Goal: Obtain resource: Obtain resource

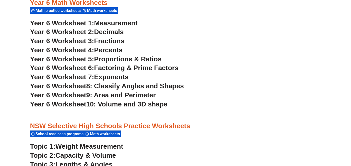
scroll to position [1114, 0]
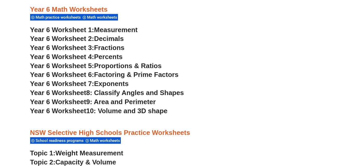
click at [118, 39] on span "Decimals" at bounding box center [109, 39] width 30 height 8
click at [86, 56] on span "Year 6 Worksheet 4:" at bounding box center [62, 57] width 64 height 8
click at [97, 47] on span "Fractions" at bounding box center [109, 48] width 30 height 8
click at [108, 58] on span "Percents" at bounding box center [108, 57] width 29 height 8
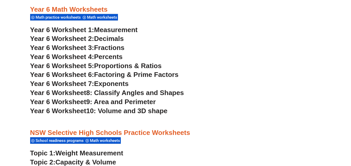
click at [142, 66] on span "Proportions & Ratios" at bounding box center [127, 66] width 67 height 8
click at [141, 74] on span "Factoring & Prime Factors" at bounding box center [136, 75] width 84 height 8
click at [135, 93] on span "8: Classify Angles and Shapes" at bounding box center [135, 93] width 98 height 8
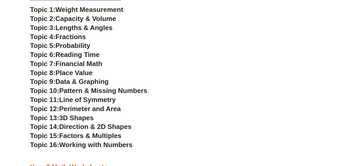
scroll to position [1264, 0]
